Goal: Transaction & Acquisition: Purchase product/service

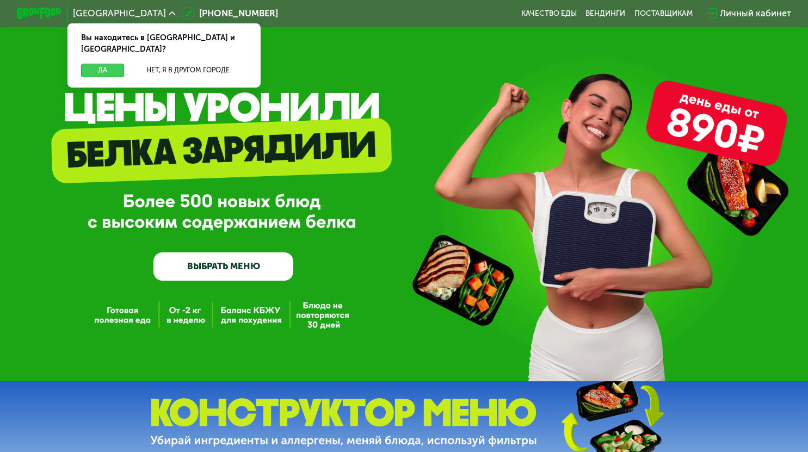
click at [92, 64] on button "Да" at bounding box center [103, 71] width 44 height 14
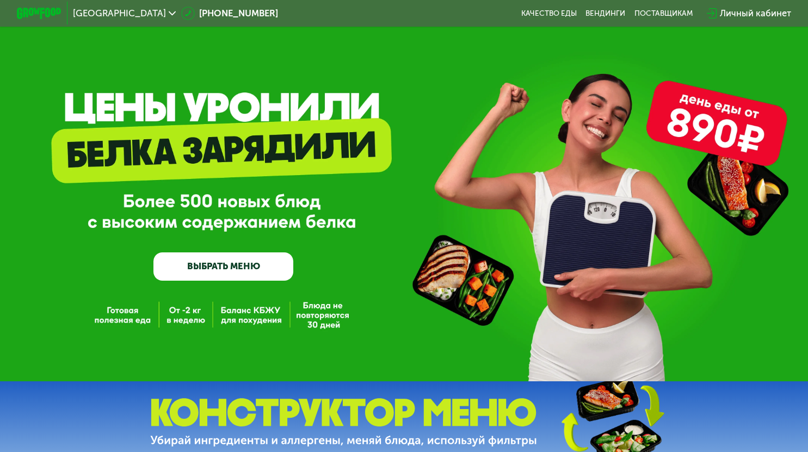
click at [238, 263] on link "ВЫБРАТЬ МЕНЮ" at bounding box center [223, 266] width 140 height 28
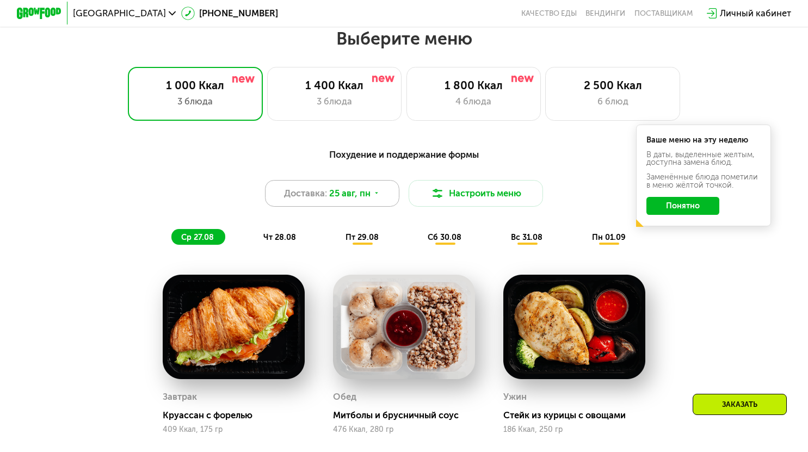
scroll to position [480, 0]
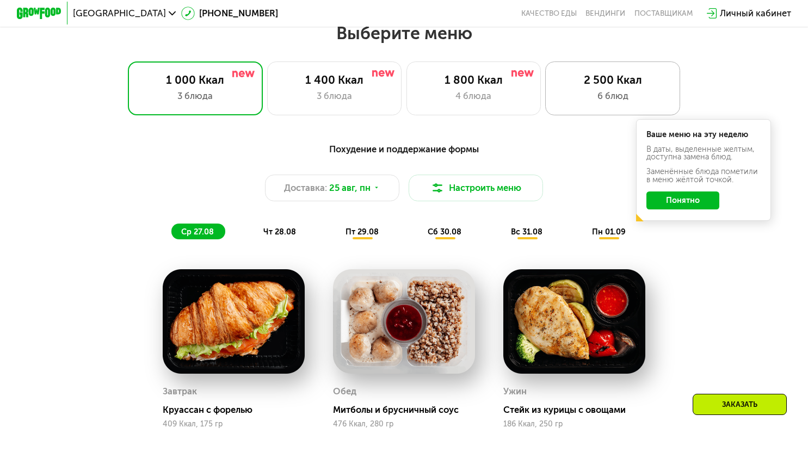
click at [598, 81] on div "2 500 Ккал" at bounding box center [612, 80] width 111 height 14
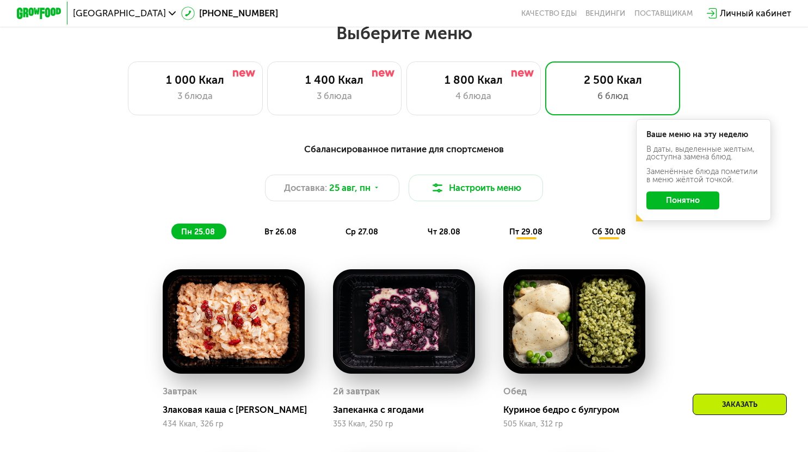
click at [691, 239] on div "Сбалансированное питание для спортсменов Доставка: [DATE] Настроить меню пн 25.…" at bounding box center [404, 191] width 664 height 97
click at [697, 197] on button "Понятно" at bounding box center [682, 200] width 73 height 18
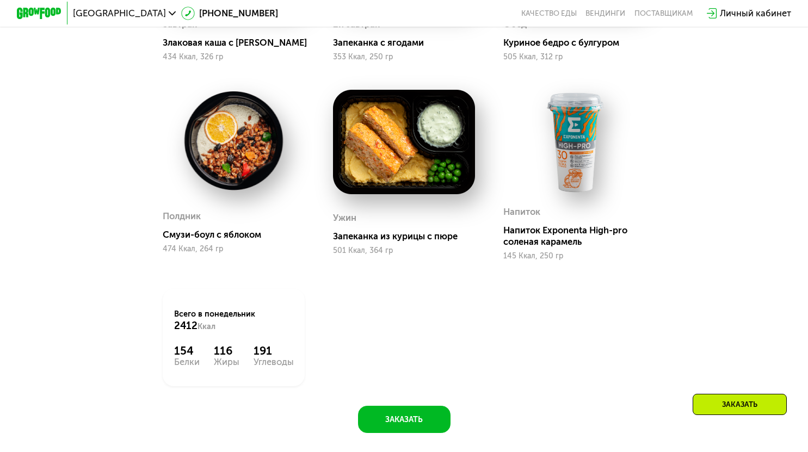
scroll to position [861, 0]
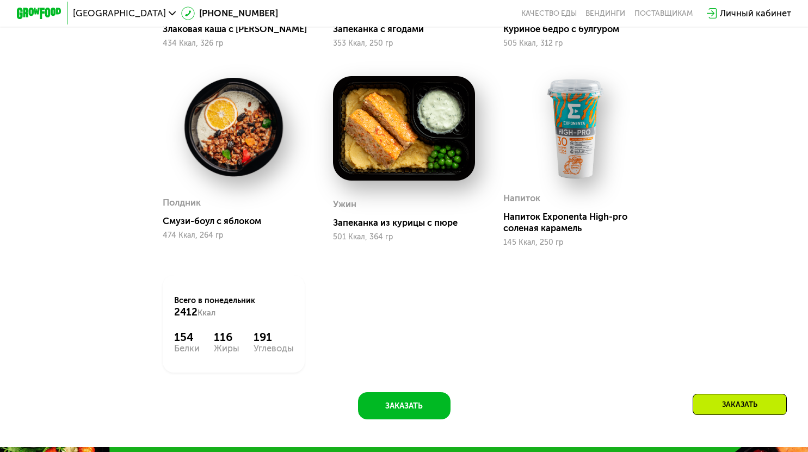
click at [720, 302] on div "Сбалансированное питание для спортсменов Доставка: [DATE] Настроить меню пн 25.…" at bounding box center [403, 87] width 691 height 664
click at [786, 206] on div "Сбалансированное питание для спортсменов Доставка: [DATE] Настроить меню пн 25.…" at bounding box center [404, 96] width 808 height 701
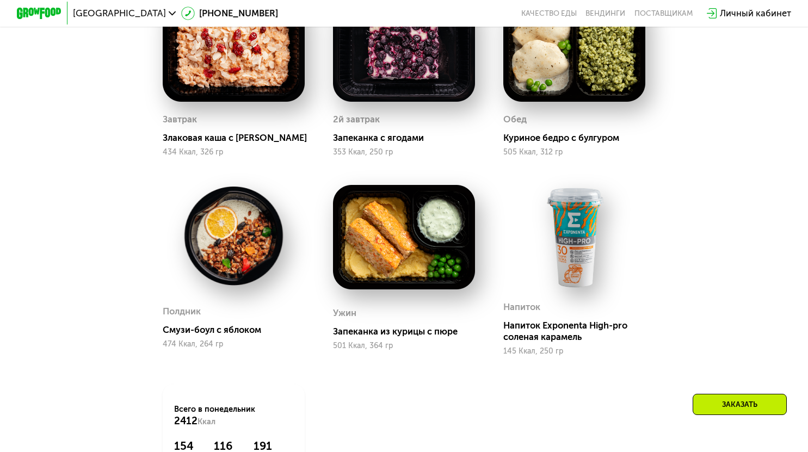
scroll to position [752, 0]
click at [769, 263] on div "Сбалансированное питание для спортсменов Доставка: [DATE] Настроить меню пн 25.…" at bounding box center [404, 205] width 808 height 701
click at [726, 247] on div "Сбалансированное питание для спортсменов Доставка: [DATE] Настроить меню пн 25.…" at bounding box center [403, 196] width 691 height 664
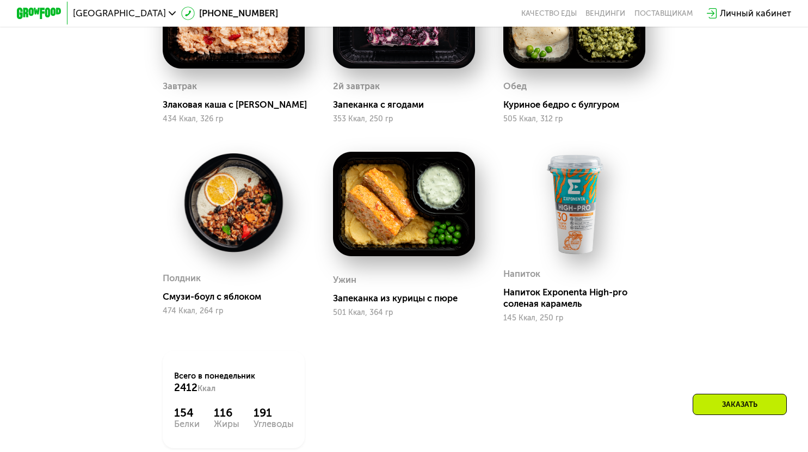
scroll to position [806, 0]
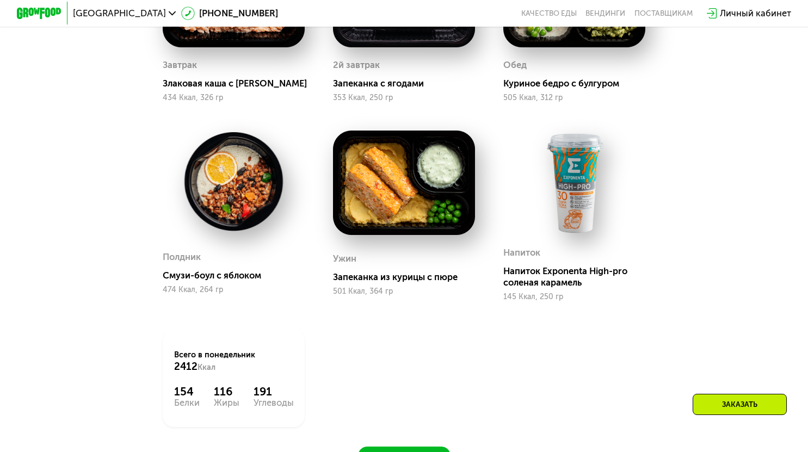
click at [550, 281] on div "Напиток Exponenta High-pro соленая карамель" at bounding box center [578, 276] width 151 height 22
click at [577, 212] on img at bounding box center [574, 183] width 142 height 104
click at [730, 185] on div "Сбалансированное питание для спортсменов Доставка: [DATE] Настроить меню пн 25.…" at bounding box center [403, 142] width 691 height 664
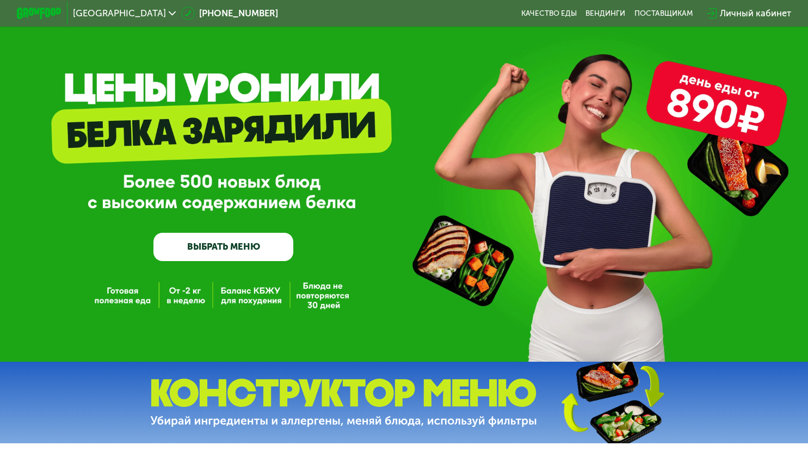
scroll to position [0, 0]
